Goal: Find specific page/section

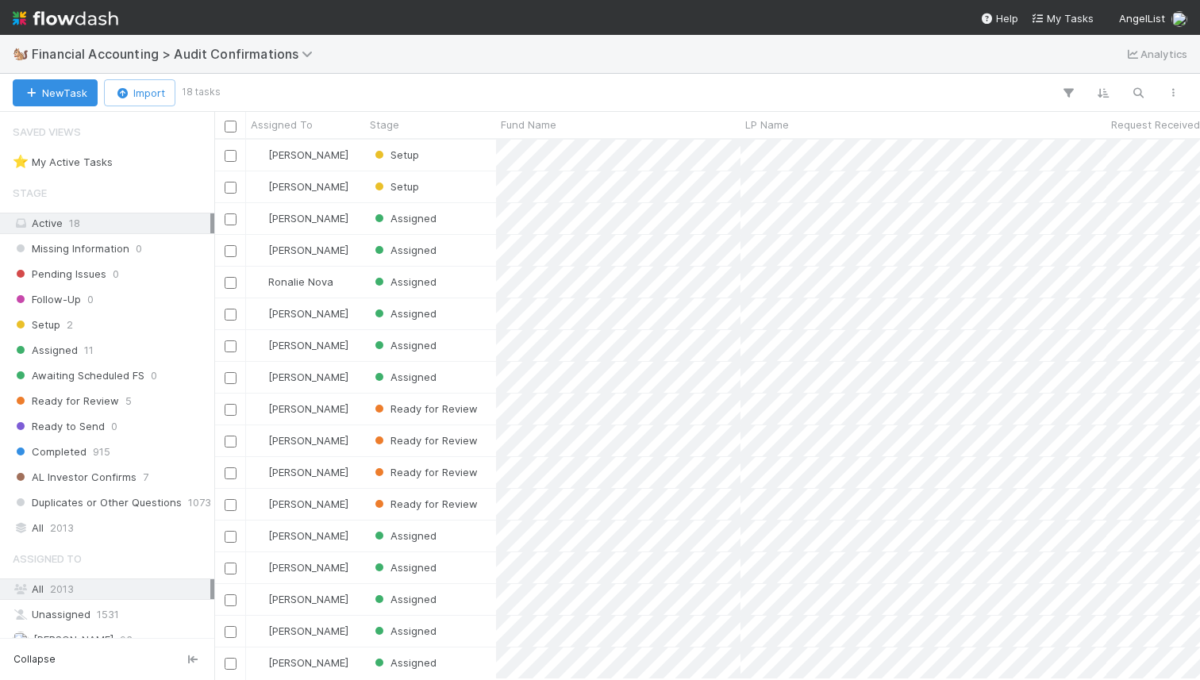
scroll to position [0, 1]
click at [522, 94] on div at bounding box center [703, 93] width 973 height 21
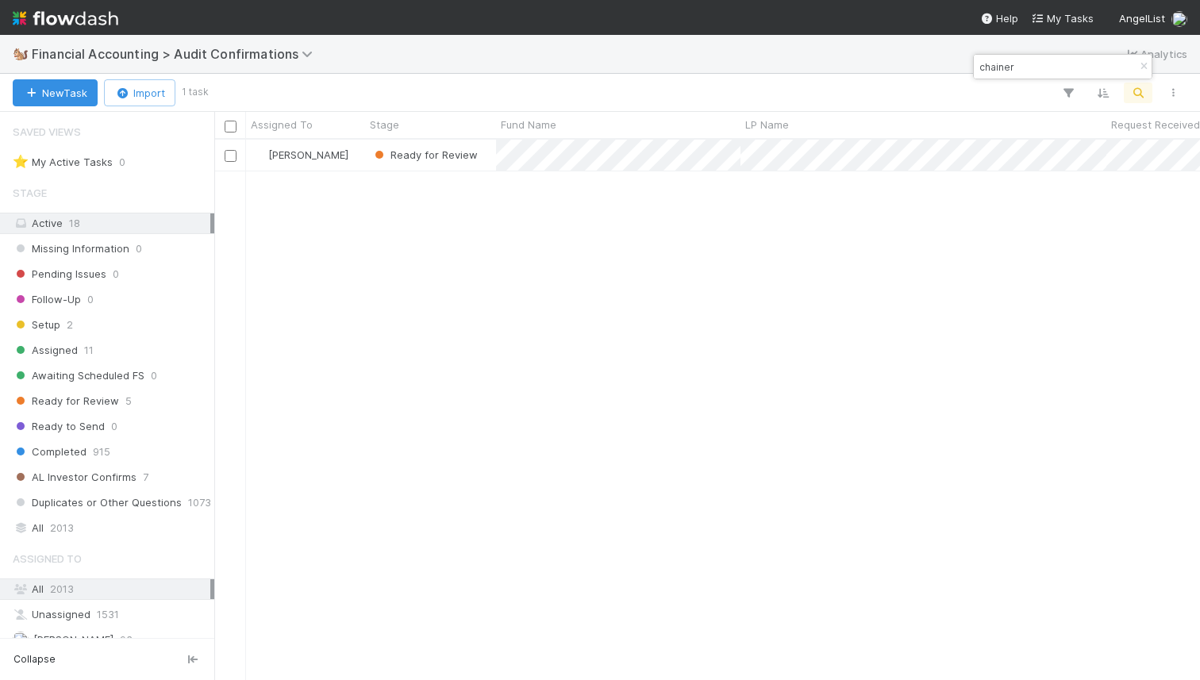
scroll to position [540, 985]
type input "chainer"
